Goal: Find specific page/section

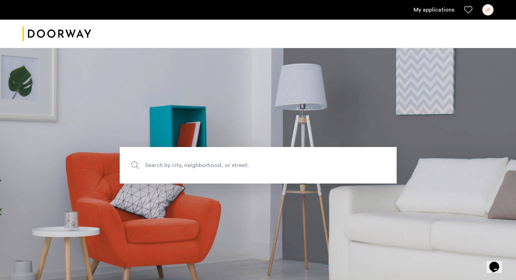
click at [222, 165] on span "Search by city, neighborhood, or street." at bounding box center [242, 165] width 194 height 9
click at [222, 165] on input "Search by city, neighborhood, or street." at bounding box center [258, 165] width 277 height 36
